Goal: Check status: Check status

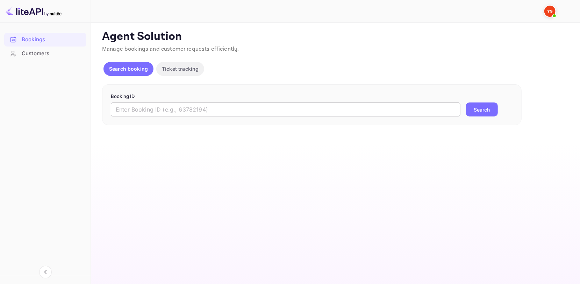
click at [200, 106] on input "text" at bounding box center [286, 109] width 350 height 14
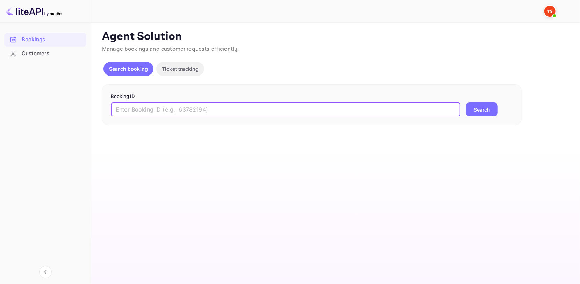
paste input "9977661"
type input "9977661"
click at [490, 113] on button "Search" at bounding box center [482, 109] width 32 height 14
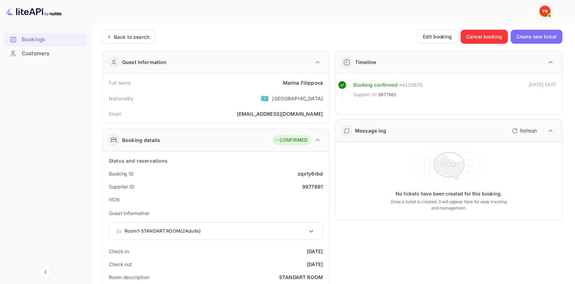
click at [300, 83] on div "[PERSON_NAME]" at bounding box center [303, 82] width 40 height 7
copy div "[PERSON_NAME]"
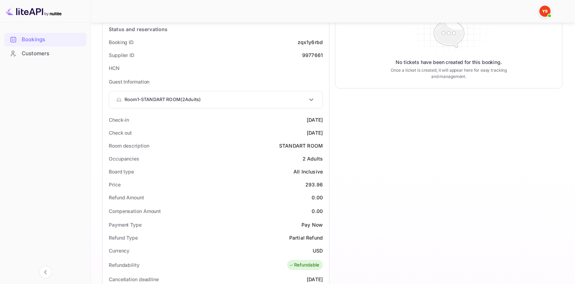
scroll to position [210, 0]
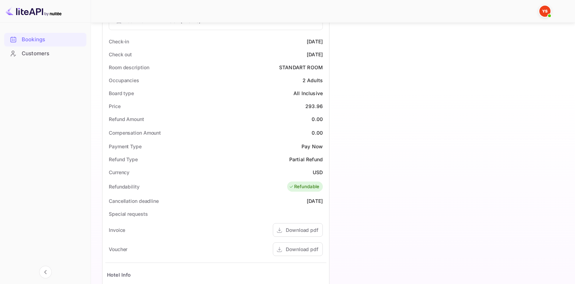
click at [318, 108] on div "293.96" at bounding box center [313, 105] width 17 height 7
copy div "293.96"
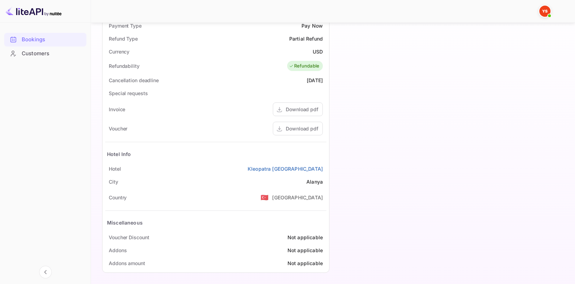
scroll to position [331, 0]
click at [316, 48] on div "USD" at bounding box center [318, 50] width 10 height 7
copy div "USD"
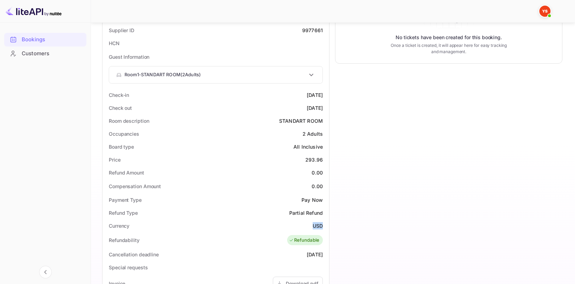
scroll to position [16, 0]
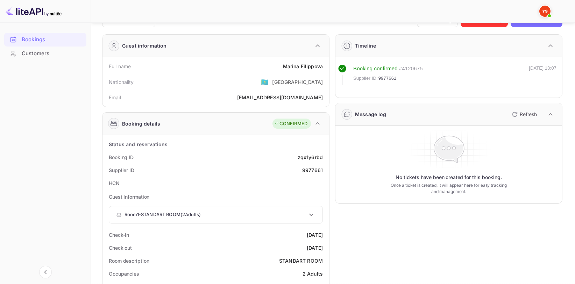
click at [312, 165] on div "Supplier ID 9977661" at bounding box center [215, 170] width 221 height 13
click at [313, 166] on div "9977661" at bounding box center [312, 169] width 21 height 7
click at [314, 170] on div "9977661" at bounding box center [312, 169] width 21 height 7
copy div "9977661"
